Goal: Information Seeking & Learning: Learn about a topic

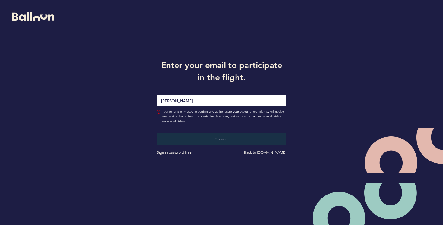
type input "[PERSON_NAME][EMAIL_ADDRESS][PERSON_NAME][DOMAIN_NAME]"
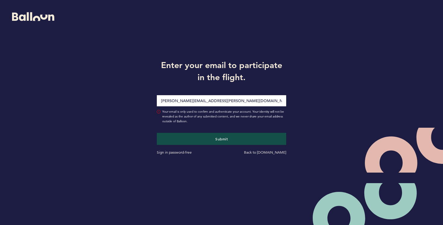
click at [157, 133] on button "Submit" at bounding box center [222, 139] width 130 height 12
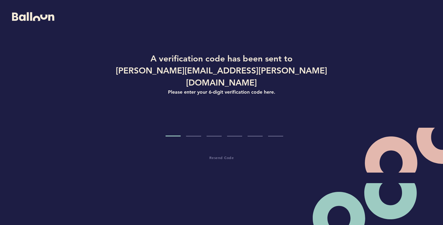
type input "9"
type input "7"
type input "6"
type input "7"
type input "5"
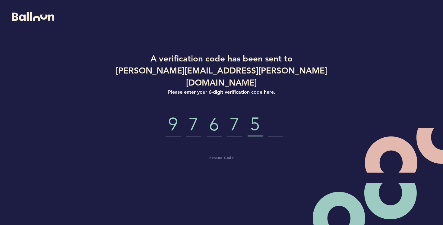
type input "8"
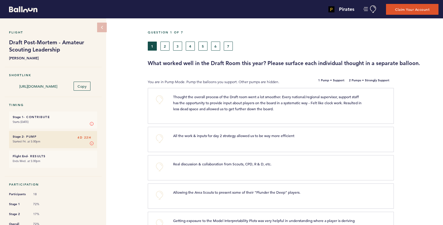
drag, startPoint x: 285, startPoint y: 97, endPoint x: 336, endPoint y: 111, distance: 52.6
click at [336, 111] on p "Thought the overall process of the Draft room went a lot smoother. Every nation…" at bounding box center [268, 103] width 190 height 18
click at [318, 102] on span "Thought the overall process of the Draft room went a lot smoother. Every nation…" at bounding box center [267, 102] width 189 height 17
drag, startPoint x: 314, startPoint y: 102, endPoint x: 345, endPoint y: 106, distance: 31.3
click at [345, 106] on p "Thought the overall process of the Draft room went a lot smoother. Every nation…" at bounding box center [268, 103] width 190 height 18
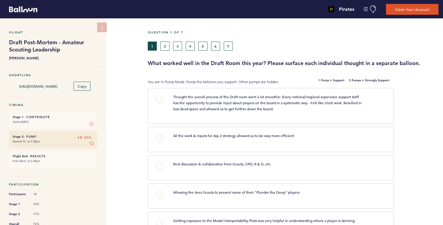
click at [329, 101] on span "Thought the overall process of the Draft room went a lot smoother. Every nation…" at bounding box center [267, 102] width 189 height 17
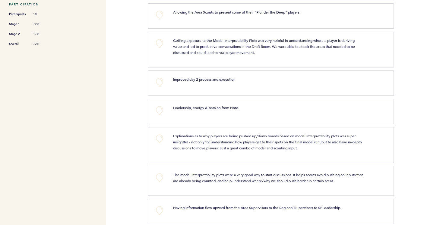
scroll to position [183, 0]
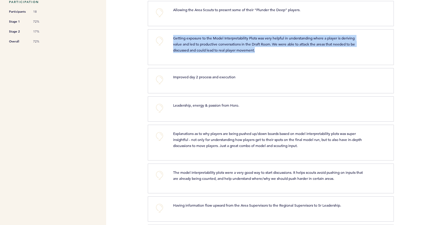
drag, startPoint x: 174, startPoint y: 38, endPoint x: 325, endPoint y: 47, distance: 152.2
click at [325, 47] on p "Getting exposure to the Model Interpretability Plots was very helpful in unders…" at bounding box center [268, 44] width 190 height 18
click at [215, 42] on span "Getting exposure to the Model Interpretability Plots was very helpful in unders…" at bounding box center [264, 44] width 183 height 17
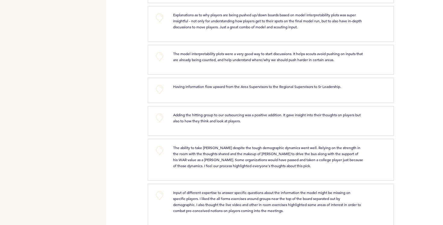
scroll to position [304, 0]
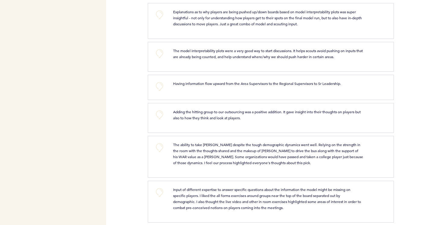
drag, startPoint x: 231, startPoint y: 12, endPoint x: 321, endPoint y: 27, distance: 91.1
click at [321, 27] on div "Explanations as to why players are being pushed up/down boards based on model i…" at bounding box center [276, 20] width 217 height 23
click at [289, 23] on span "Explanations as to why players are being pushed up/down boards based on model i…" at bounding box center [268, 17] width 190 height 17
drag, startPoint x: 173, startPoint y: 25, endPoint x: 321, endPoint y: 24, distance: 148.0
click at [321, 24] on p "Explanations as to why players are being pushed up/down boards based on model i…" at bounding box center [268, 18] width 190 height 18
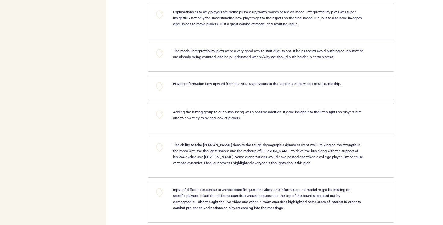
click at [278, 20] on span "Explanations as to why players are being pushed up/down boards based on model i…" at bounding box center [268, 17] width 190 height 17
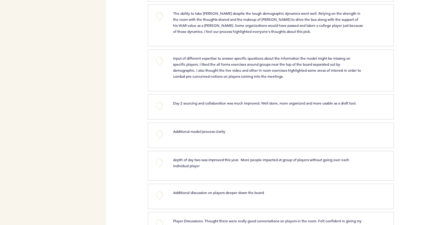
scroll to position [439, 0]
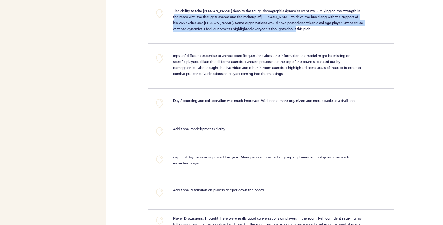
drag, startPoint x: 173, startPoint y: 17, endPoint x: 351, endPoint y: 29, distance: 178.5
click at [351, 29] on p "The ability to take [PERSON_NAME] despite the tough demographic dynamics went w…" at bounding box center [268, 20] width 190 height 24
click at [225, 24] on span "The ability to take [PERSON_NAME] despite the tough demographic dynamics went w…" at bounding box center [268, 19] width 191 height 23
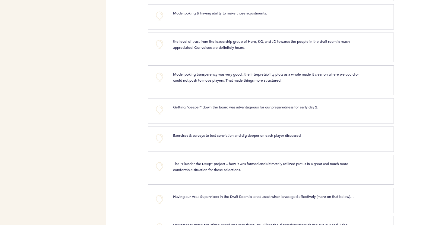
scroll to position [798, 0]
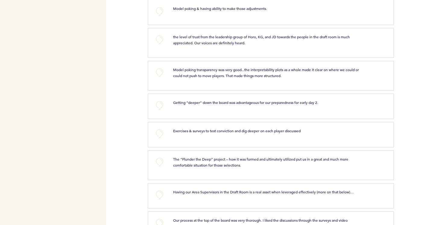
click at [127, 93] on div "Pirates [PERSON_NAME][EMAIL_ADDRESS][PERSON_NAME][DOMAIN_NAME] Team Domain: pir…" at bounding box center [221, 112] width 443 height 225
drag, startPoint x: 173, startPoint y: 101, endPoint x: 334, endPoint y: 103, distance: 161.0
click at [334, 103] on p "Getting “deeper” down the board was advantageous for our preparedness for early…" at bounding box center [268, 102] width 190 height 6
click at [293, 103] on span "Getting “deeper” down the board was advantageous for our preparedness for early…" at bounding box center [245, 102] width 145 height 5
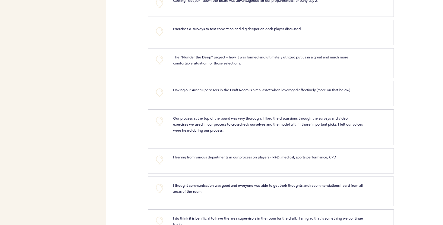
scroll to position [923, 0]
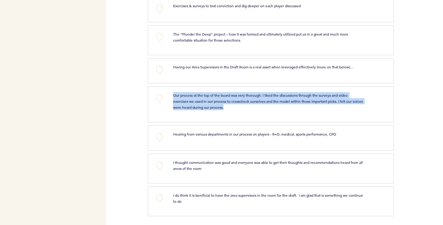
drag, startPoint x: 174, startPoint y: 94, endPoint x: 252, endPoint y: 106, distance: 78.9
click at [252, 106] on p "Our process at the top of the board was very thorough. I liked the discussions …" at bounding box center [268, 101] width 190 height 18
click at [232, 99] on span "Our process at the top of the board was very thorough. I liked the discussions …" at bounding box center [268, 101] width 190 height 17
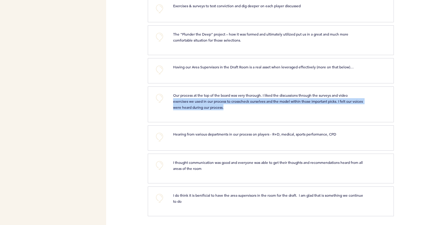
drag, startPoint x: 174, startPoint y: 102, endPoint x: 244, endPoint y: 105, distance: 70.6
click at [244, 105] on p "Our process at the top of the board was very thorough. I liked the discussions …" at bounding box center [268, 101] width 190 height 18
click at [220, 102] on span "Our process at the top of the board was very thorough. I liked the discussions …" at bounding box center [268, 101] width 190 height 17
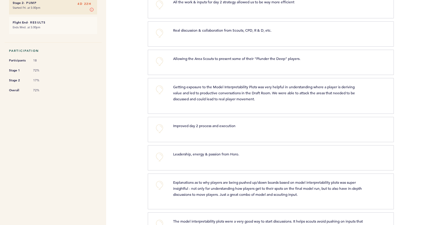
scroll to position [0, 0]
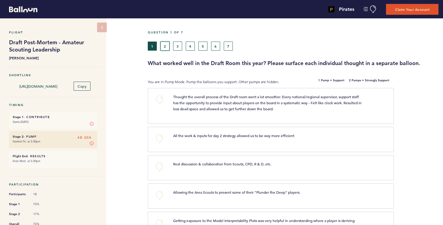
click at [165, 45] on button "2" at bounding box center [164, 46] width 9 height 9
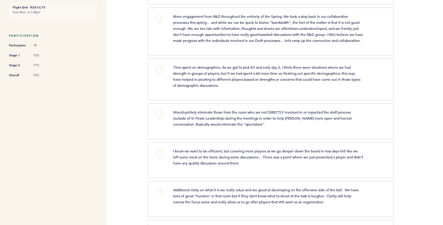
scroll to position [153, 0]
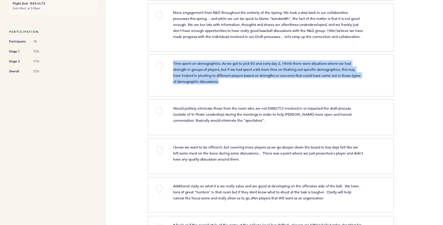
drag, startPoint x: 168, startPoint y: 66, endPoint x: 280, endPoint y: 88, distance: 114.5
click at [280, 88] on div "+0 Time spent on demographics. As we got to pick 83 and early day 2, I think th…" at bounding box center [267, 74] width 237 height 29
click at [272, 80] on span "Time spent on demographics. As we got to pick 83 and early day 2, I think there…" at bounding box center [267, 72] width 188 height 23
drag, startPoint x: 172, startPoint y: 68, endPoint x: 285, endPoint y: 89, distance: 114.6
click at [285, 84] on div "Time spent on demographics. As we got to pick 83 and early day 2, I think there…" at bounding box center [267, 72] width 199 height 24
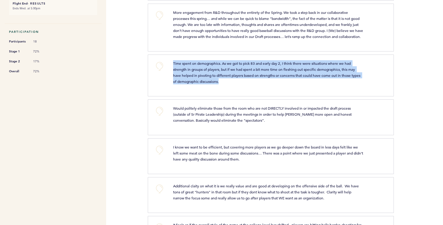
click at [275, 81] on span "Time spent on demographics. As we got to pick 83 and early day 2, I think there…" at bounding box center [267, 72] width 188 height 23
drag, startPoint x: 173, startPoint y: 68, endPoint x: 250, endPoint y: 91, distance: 80.9
click at [250, 89] on div "Time spent on demographics. As we got to pick 83 and early day 2, I think there…" at bounding box center [276, 74] width 217 height 29
click at [238, 77] on span "Time spent on demographics. As we got to pick 83 and early day 2, I think there…" at bounding box center [267, 72] width 188 height 23
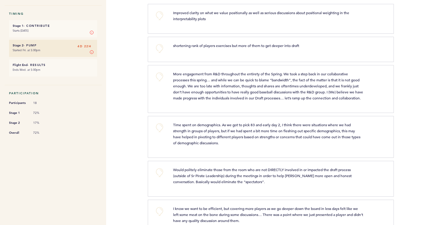
scroll to position [94, 0]
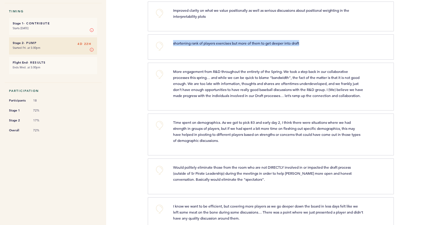
drag, startPoint x: 171, startPoint y: 41, endPoint x: 314, endPoint y: 45, distance: 142.6
click at [314, 45] on div "shortening rank of players exercises but more of them to get deeper into draft" at bounding box center [267, 43] width 199 height 6
click at [289, 43] on span "shortening rank of players exercises but more of them to get deeper into draft" at bounding box center [236, 43] width 126 height 5
drag, startPoint x: 274, startPoint y: 43, endPoint x: 318, endPoint y: 44, distance: 44.0
click at [318, 44] on p "shortening rank of players exercises but more of them to get deeper into draft" at bounding box center [268, 43] width 190 height 6
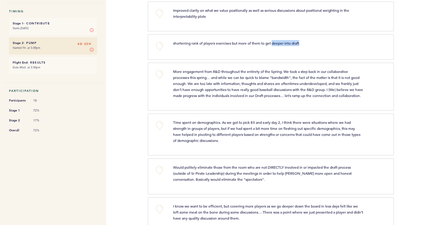
click at [303, 43] on p "shortening rank of players exercises but more of them to get deeper into draft" at bounding box center [268, 43] width 190 height 6
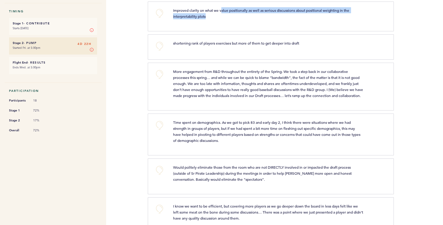
drag, startPoint x: 222, startPoint y: 10, endPoint x: 272, endPoint y: 15, distance: 51.2
click at [272, 15] on p "Improved clarity on what we value positionally as well as serious discussions a…" at bounding box center [268, 13] width 190 height 12
click at [265, 10] on span "Improved clarity on what we value positionally as well as serious discussions a…" at bounding box center [261, 13] width 177 height 11
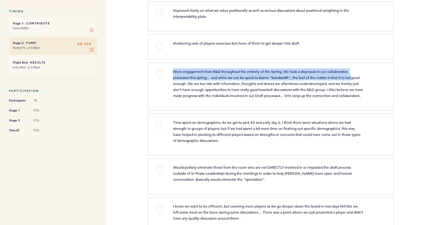
drag, startPoint x: 171, startPoint y: 71, endPoint x: 364, endPoint y: 77, distance: 193.3
click at [364, 77] on div "More engagement from R&D throughout the entirety of the Spring. We took a step …" at bounding box center [267, 83] width 199 height 30
click at [249, 71] on span "More engagement from R&D throughout the entirety of the Spring. We took a step …" at bounding box center [268, 83] width 191 height 29
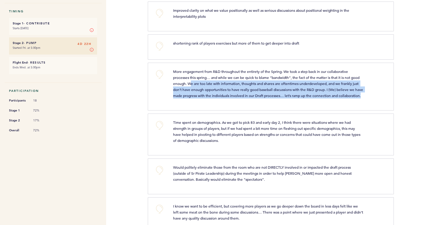
drag, startPoint x: 199, startPoint y: 83, endPoint x: 325, endPoint y: 103, distance: 128.2
click at [325, 99] on p "More engagement from R&D throughout the entirety of the Spring. We took a step …" at bounding box center [268, 83] width 190 height 30
click at [314, 99] on p "More engagement from R&D throughout the entirety of the Spring. We took a step …" at bounding box center [268, 83] width 190 height 30
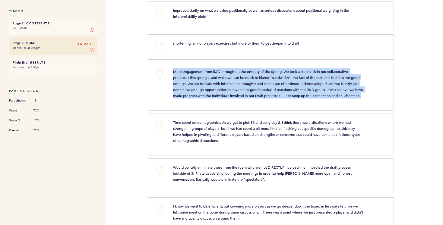
drag, startPoint x: 172, startPoint y: 71, endPoint x: 298, endPoint y: 102, distance: 130.4
click at [298, 99] on div "More engagement from R&D throughout the entirety of the Spring. We took a step …" at bounding box center [267, 83] width 199 height 30
click at [292, 89] on span "More engagement from R&D throughout the entirety of the Spring. We took a step …" at bounding box center [268, 83] width 191 height 29
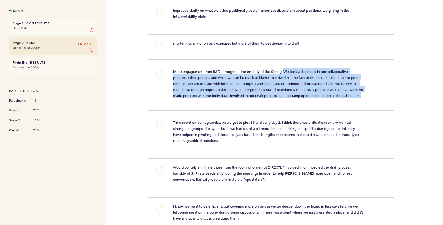
drag, startPoint x: 285, startPoint y: 69, endPoint x: 362, endPoint y: 107, distance: 86.1
click at [362, 103] on div "More engagement from R&D throughout the entirety of the Spring. We took a step …" at bounding box center [276, 85] width 217 height 35
click at [334, 89] on span "More engagement from R&D throughout the entirety of the Spring. We took a step …" at bounding box center [268, 83] width 191 height 29
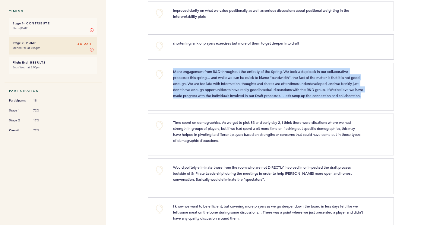
drag, startPoint x: 174, startPoint y: 70, endPoint x: 251, endPoint y: 103, distance: 84.8
click at [251, 99] on p "More engagement from R&D throughout the entirety of the Spring. We took a step …" at bounding box center [268, 83] width 190 height 30
click at [231, 82] on span "More engagement from R&D throughout the entirety of the Spring. We took a step …" at bounding box center [268, 83] width 191 height 29
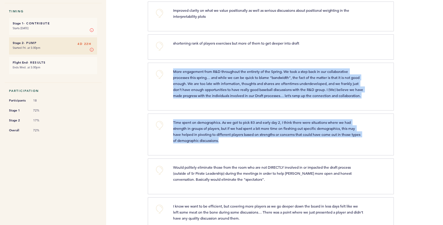
drag, startPoint x: 169, startPoint y: 71, endPoint x: 320, endPoint y: 155, distance: 173.0
click at [281, 133] on span "Time spent on demographics. As we got to pick 83 and early day 2, I think there…" at bounding box center [267, 131] width 188 height 23
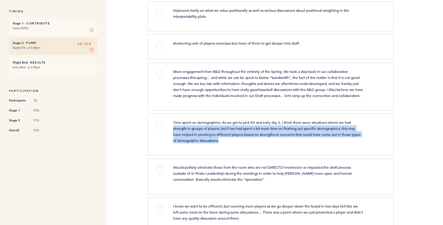
drag, startPoint x: 170, startPoint y: 132, endPoint x: 337, endPoint y: 147, distance: 167.6
click at [337, 143] on div "Time spent on demographics. As we got to pick 83 and early day 2, I think there…" at bounding box center [267, 131] width 199 height 24
click at [285, 141] on span "Time spent on demographics. As we got to pick 83 and early day 2, I think there…" at bounding box center [267, 131] width 188 height 23
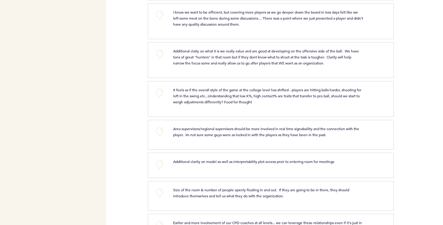
scroll to position [290, 0]
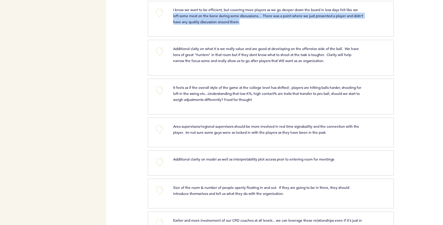
drag, startPoint x: 172, startPoint y: 21, endPoint x: 363, endPoint y: 29, distance: 191.2
click at [363, 25] on div "I know we want to be efficient, but covering more players as we go deeper down …" at bounding box center [267, 16] width 199 height 18
click at [336, 23] on span "I know we want to be efficient, but covering more players as we go deeper down …" at bounding box center [268, 15] width 191 height 17
drag, startPoint x: 264, startPoint y: 20, endPoint x: 375, endPoint y: 22, distance: 110.9
click at [375, 22] on div "I know we want to be efficient, but covering more players as we go deeper down …" at bounding box center [276, 16] width 217 height 18
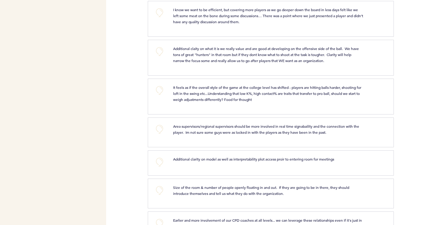
click at [222, 17] on span "I know we want to be efficient, but covering more players as we go deeper down …" at bounding box center [268, 15] width 191 height 17
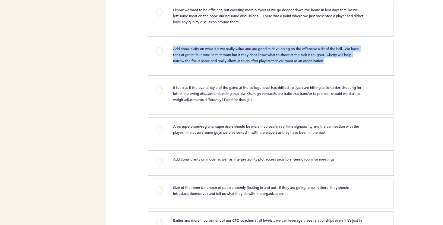
drag, startPoint x: 170, startPoint y: 53, endPoint x: 360, endPoint y: 66, distance: 190.3
click at [360, 64] on div "Additional claity on what it is we really value and are good at developing on t…" at bounding box center [267, 55] width 199 height 18
click at [303, 63] on span "Additional claity on what it is we really value and are good at developing on t…" at bounding box center [266, 54] width 187 height 17
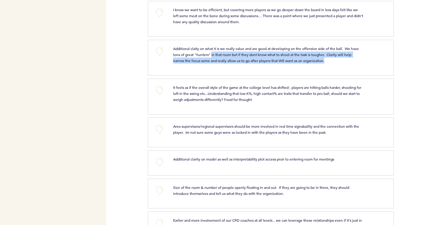
drag, startPoint x: 212, startPoint y: 60, endPoint x: 347, endPoint y: 68, distance: 135.2
click at [347, 64] on p "Additional claity on what it is we really value and are good at developing on t…" at bounding box center [268, 55] width 190 height 18
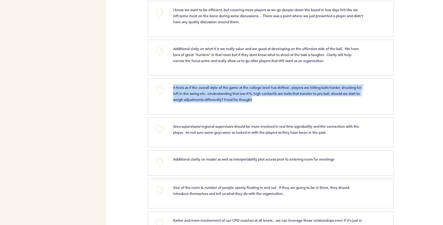
drag, startPoint x: 169, startPoint y: 92, endPoint x: 291, endPoint y: 106, distance: 122.3
click at [291, 102] on div "It feels as if the overall style of the game at the college level has shifted -…" at bounding box center [267, 93] width 199 height 18
click at [265, 101] on span "It feels as if the overall style of the game at the college level has shifted -…" at bounding box center [267, 93] width 189 height 17
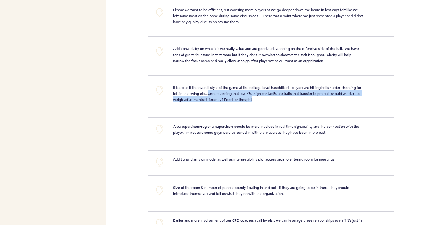
drag, startPoint x: 215, startPoint y: 99, endPoint x: 279, endPoint y: 105, distance: 64.8
click at [279, 102] on p "It feels as if the overall style of the game at the college level has shifted -…" at bounding box center [268, 93] width 190 height 18
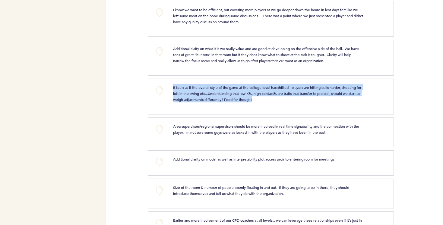
drag, startPoint x: 171, startPoint y: 93, endPoint x: 331, endPoint y: 105, distance: 160.2
click at [331, 102] on div "It feels as if the overall style of the game at the college level has shifted -…" at bounding box center [267, 93] width 199 height 18
click at [328, 102] on p "It feels as if the overall style of the game at the college level has shifted -…" at bounding box center [268, 93] width 190 height 18
drag, startPoint x: 172, startPoint y: 93, endPoint x: 286, endPoint y: 107, distance: 114.8
click at [286, 102] on div "It feels as if the overall style of the game at the college level has shifted -…" at bounding box center [267, 93] width 199 height 18
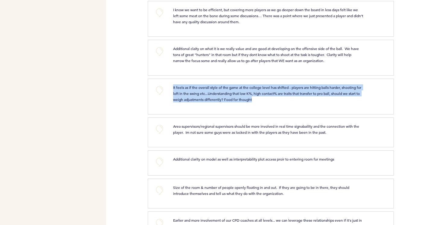
click at [279, 102] on p "It feels as if the overall style of the game at the college level has shifted -…" at bounding box center [268, 93] width 190 height 18
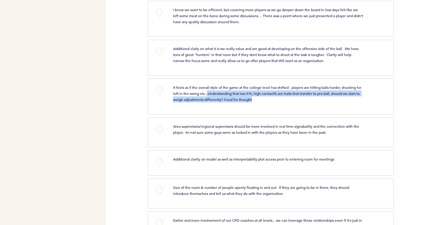
drag, startPoint x: 213, startPoint y: 98, endPoint x: 291, endPoint y: 106, distance: 78.5
click at [291, 102] on p "It feels as if the overall style of the game at the college level has shifted -…" at bounding box center [268, 93] width 190 height 18
click at [270, 102] on p "It feels as if the overall style of the game at the college level has shifted -…" at bounding box center [268, 93] width 190 height 18
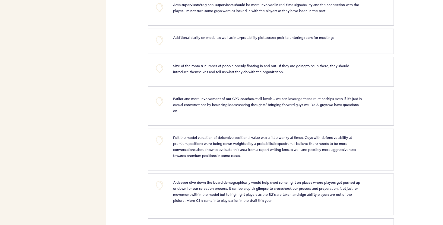
scroll to position [411, 0]
